Goal: Transaction & Acquisition: Purchase product/service

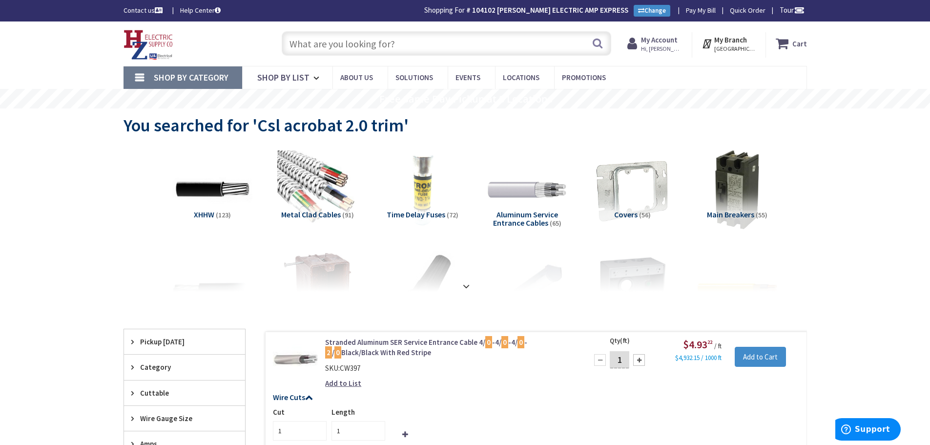
click at [401, 40] on input "text" at bounding box center [446, 43] width 329 height 24
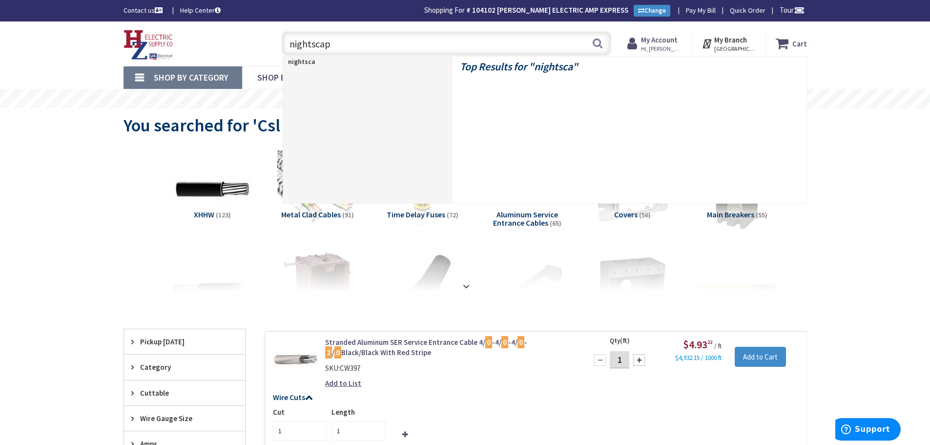
type input "nightscape"
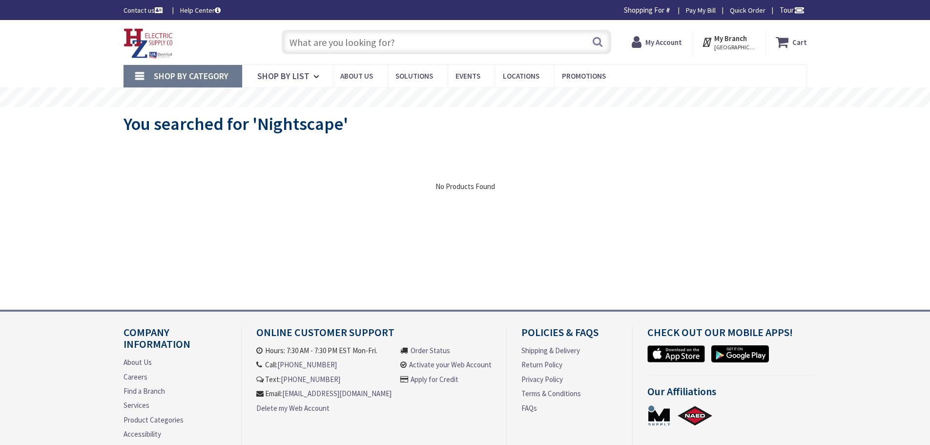
type input "[PERSON_NAME][GEOGRAPHIC_DATA], [GEOGRAPHIC_DATA]"
click at [437, 38] on input "text" at bounding box center [446, 42] width 329 height 24
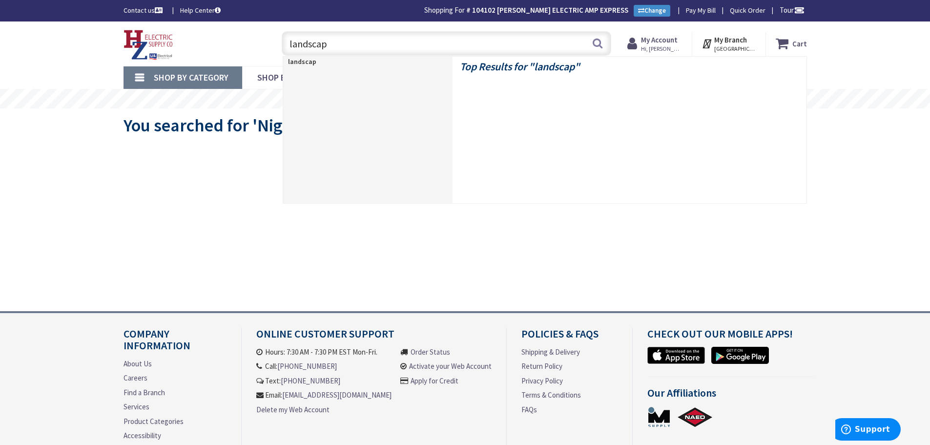
type input "landscape"
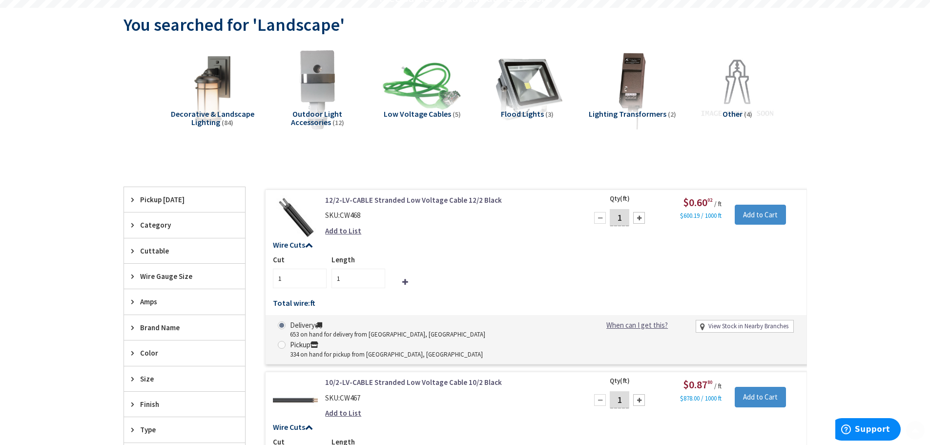
scroll to position [146, 0]
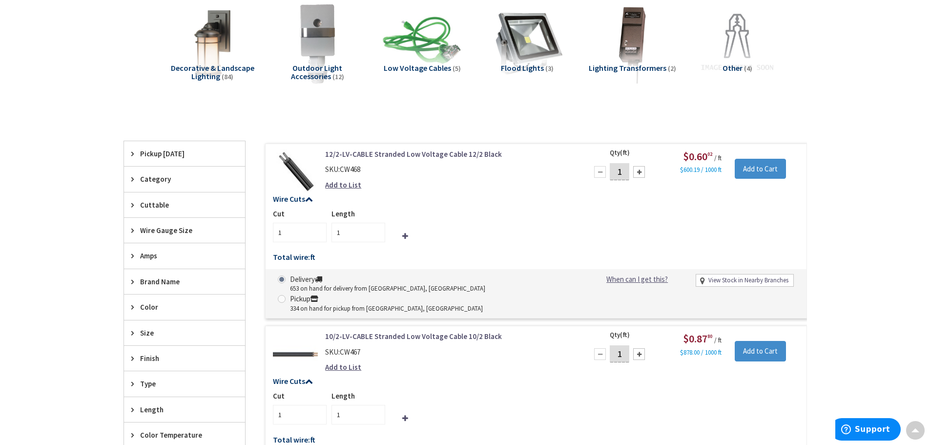
click at [393, 154] on link "12/2-LV-CABLE Stranded Low Voltage Cable 12/2 Black" at bounding box center [449, 154] width 248 height 10
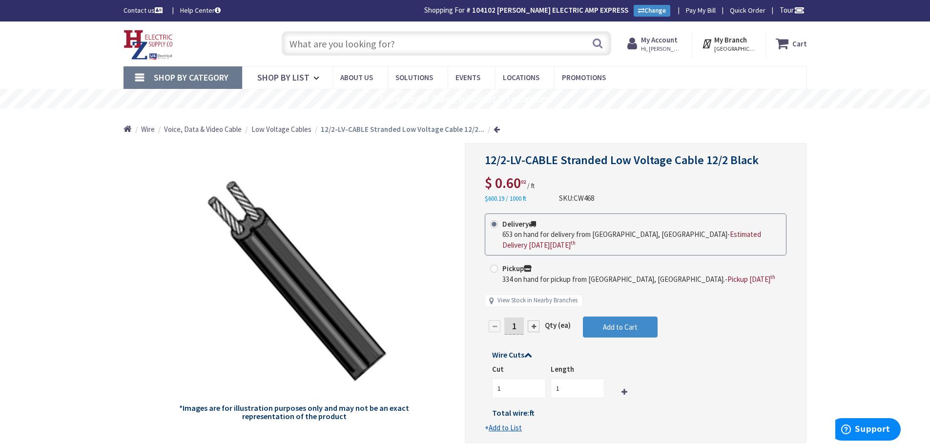
click at [352, 47] on input "text" at bounding box center [446, 43] width 329 height 24
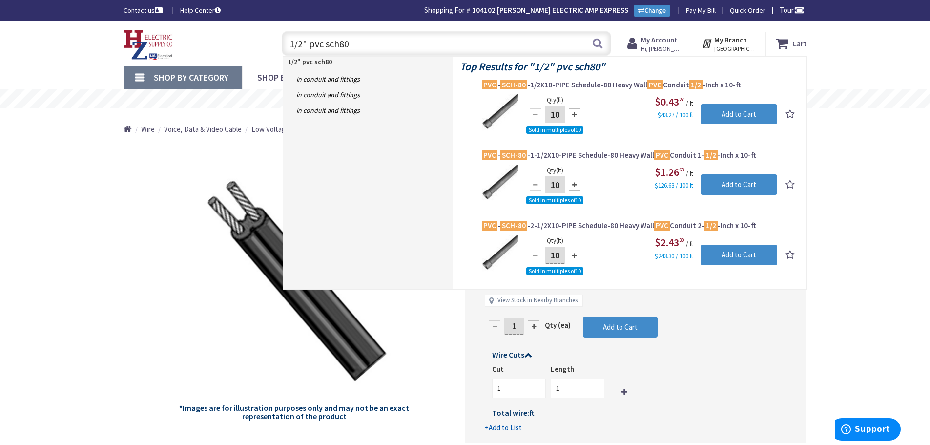
click at [380, 43] on input "1/2" pvc sch80" at bounding box center [446, 43] width 329 height 24
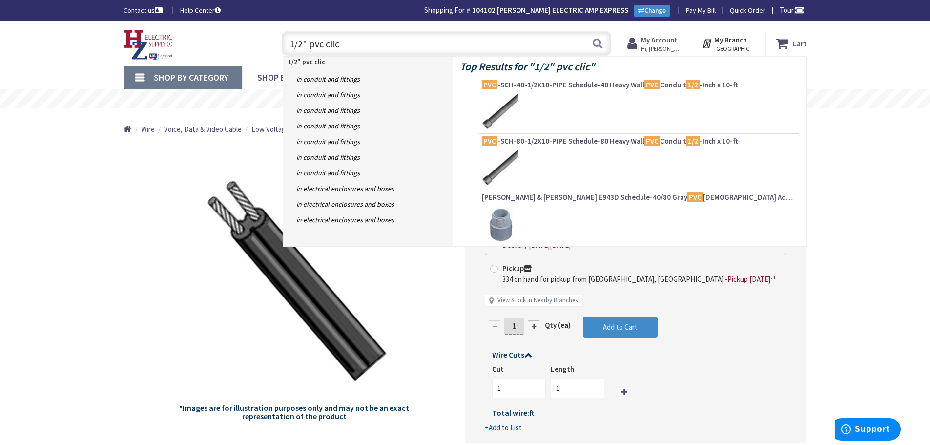
type input "1/2" pvc click"
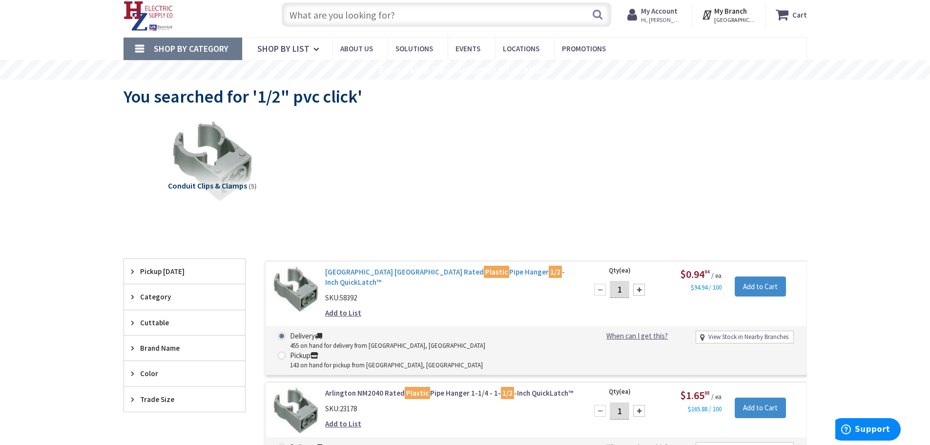
scroll to position [49, 0]
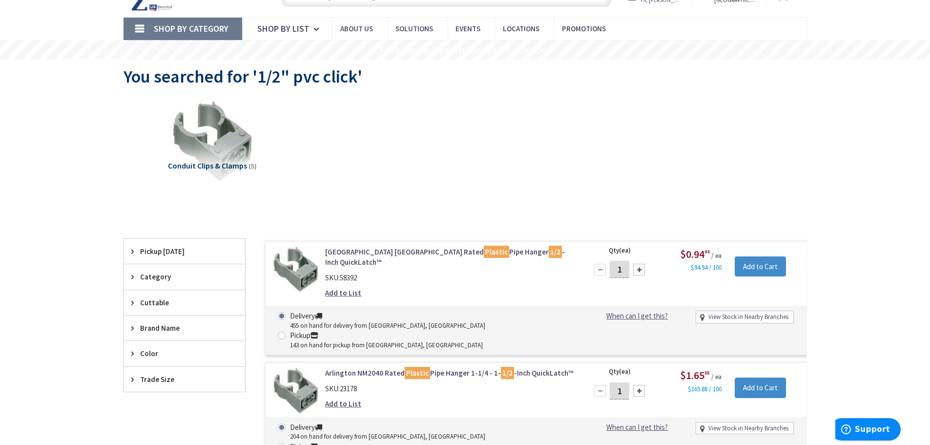
click at [384, 254] on link "Arlington NM2005 Rated Plastic Pipe Hanger 1/2 -Inch QuickLatch™" at bounding box center [449, 256] width 248 height 21
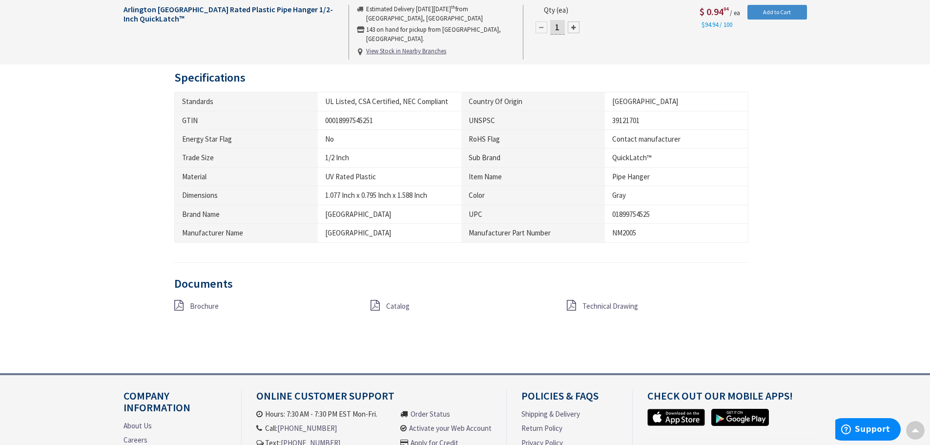
scroll to position [586, 0]
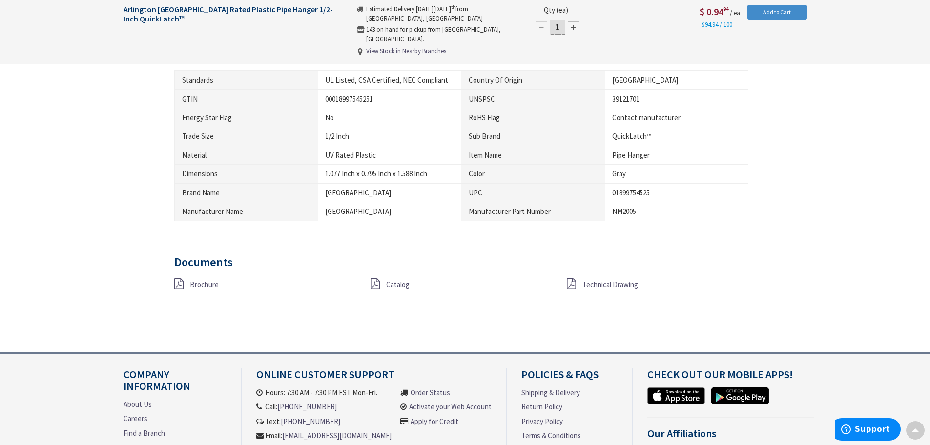
click at [404, 288] on span "Catalog" at bounding box center [397, 284] width 23 height 9
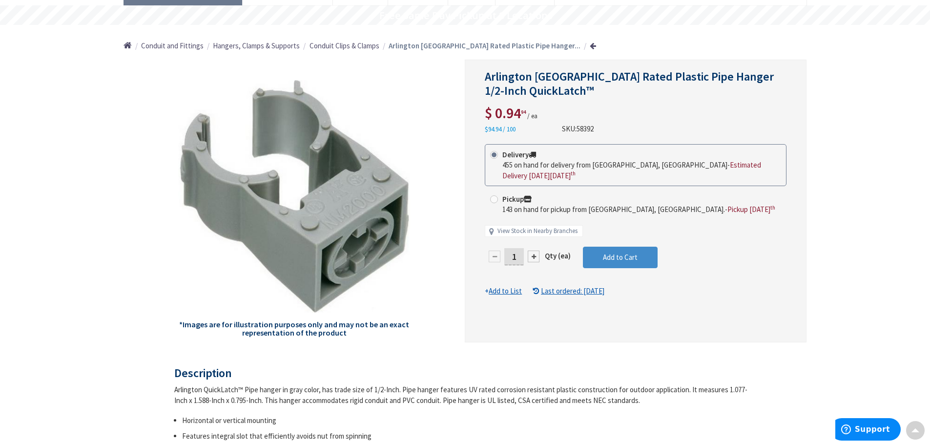
scroll to position [0, 0]
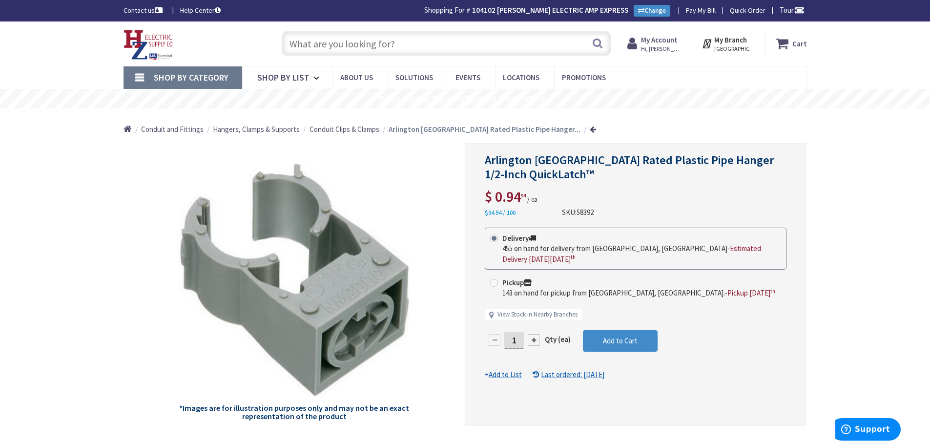
click at [401, 43] on input "text" at bounding box center [446, 43] width 329 height 24
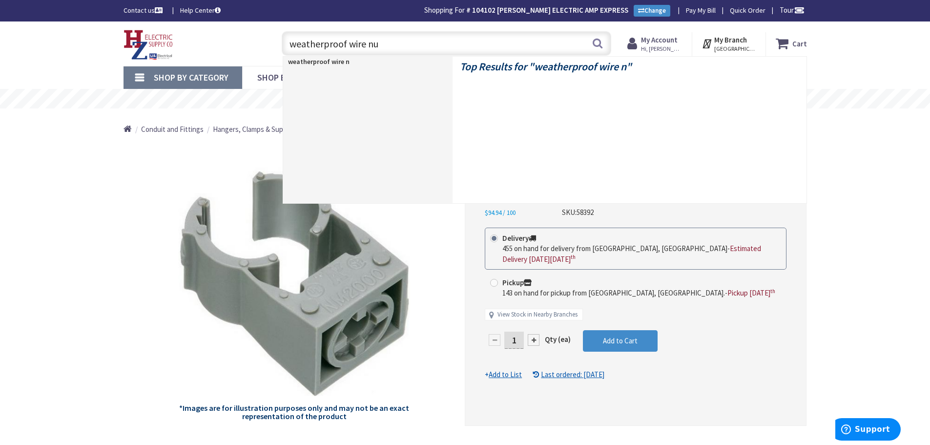
type input "weatherproof wire nut"
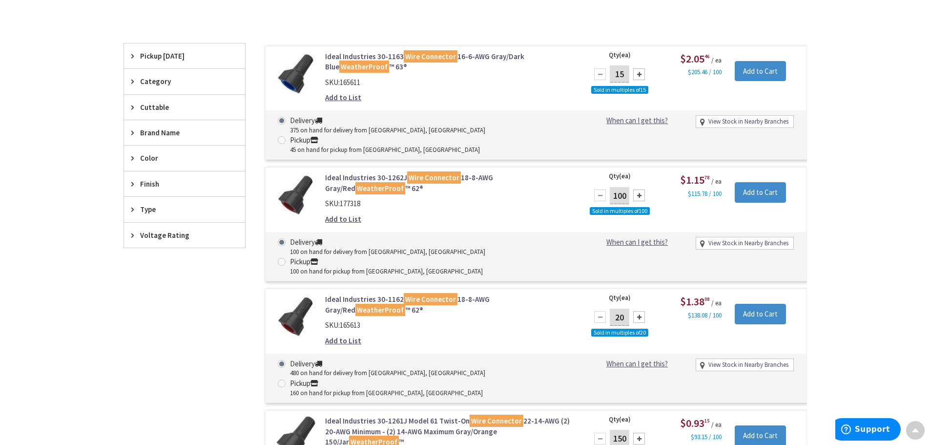
scroll to position [245, 0]
